Goal: Transaction & Acquisition: Subscribe to service/newsletter

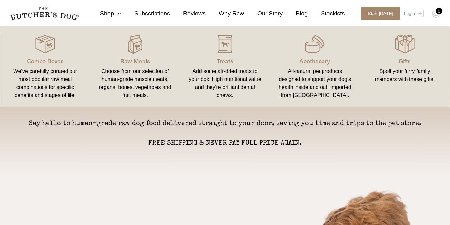
scroll to position [168, 0]
click at [141, 57] on p "Raw Meals" at bounding box center [135, 60] width 74 height 9
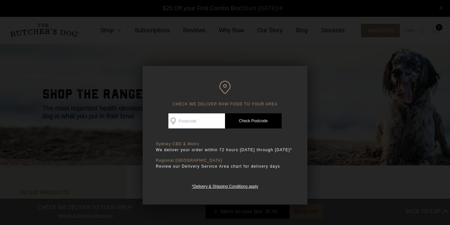
click at [199, 116] on input "Check Availability At" at bounding box center [196, 120] width 57 height 15
type input "3782"
click at [238, 116] on link "Check Postcode" at bounding box center [253, 120] width 57 height 15
